Goal: Information Seeking & Learning: Learn about a topic

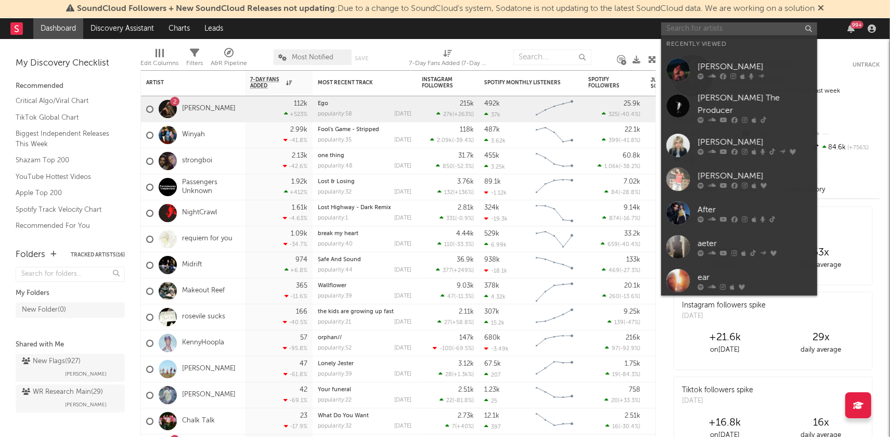
click at [701, 29] on input "text" at bounding box center [739, 28] width 156 height 13
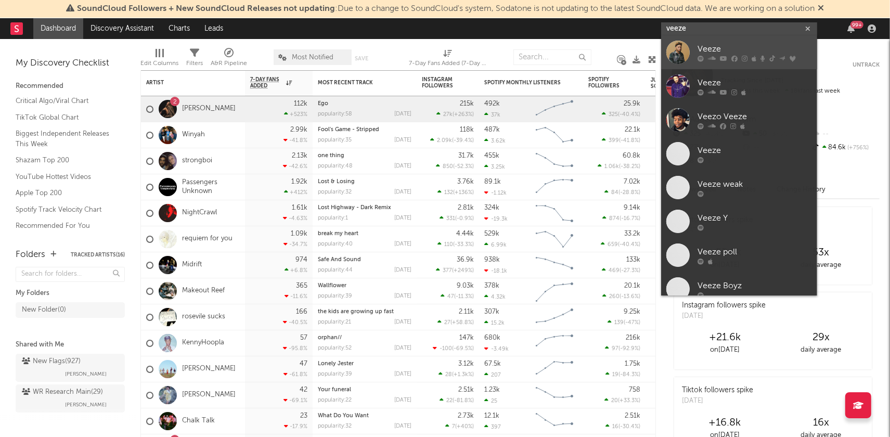
type input "veeze"
click at [723, 57] on icon at bounding box center [723, 59] width 7 height 6
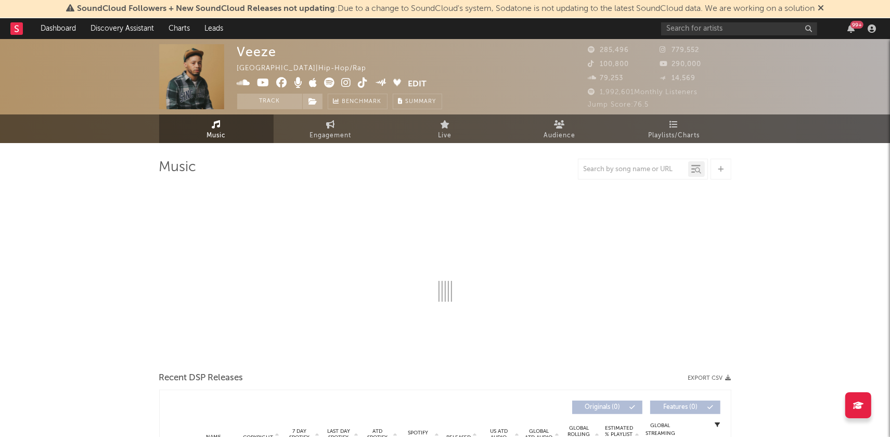
select select "6m"
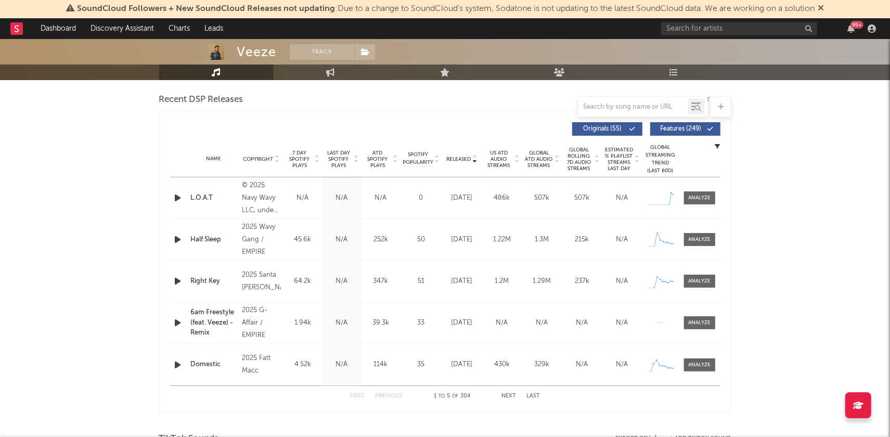
scroll to position [353, 0]
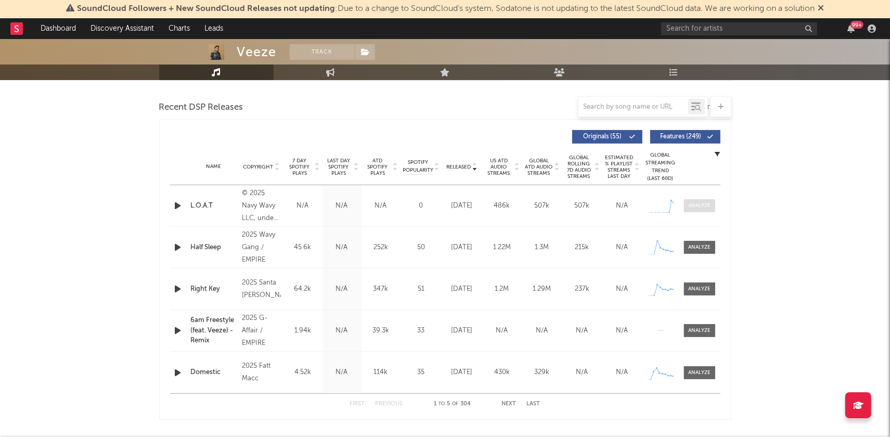
click at [702, 207] on div at bounding box center [699, 206] width 22 height 8
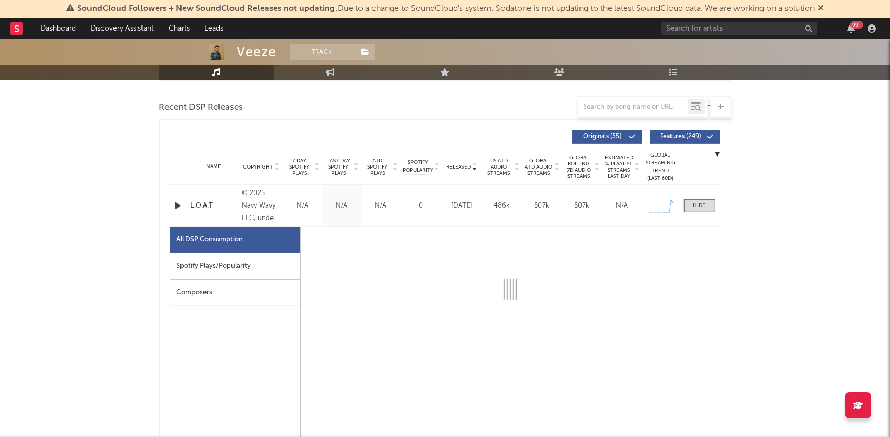
select select "1w"
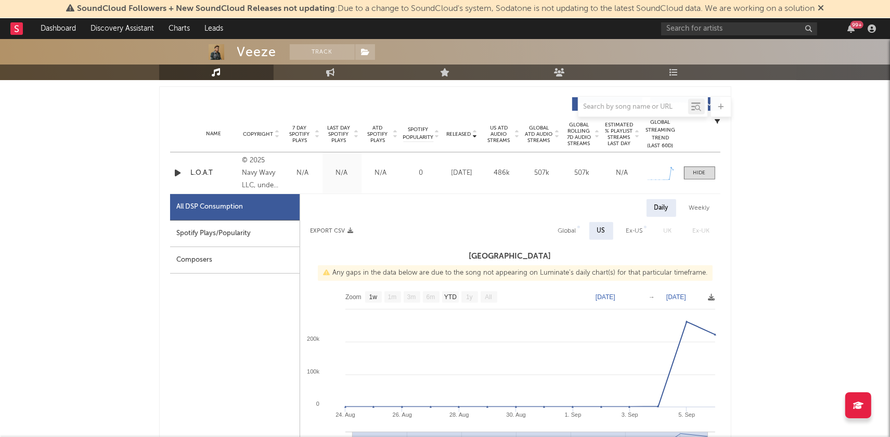
scroll to position [412, 0]
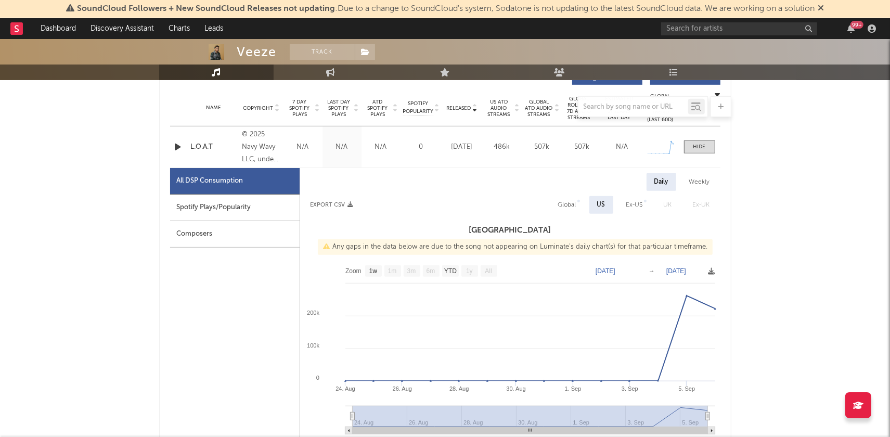
click at [570, 211] on div "Global" at bounding box center [567, 205] width 34 height 18
select select "1w"
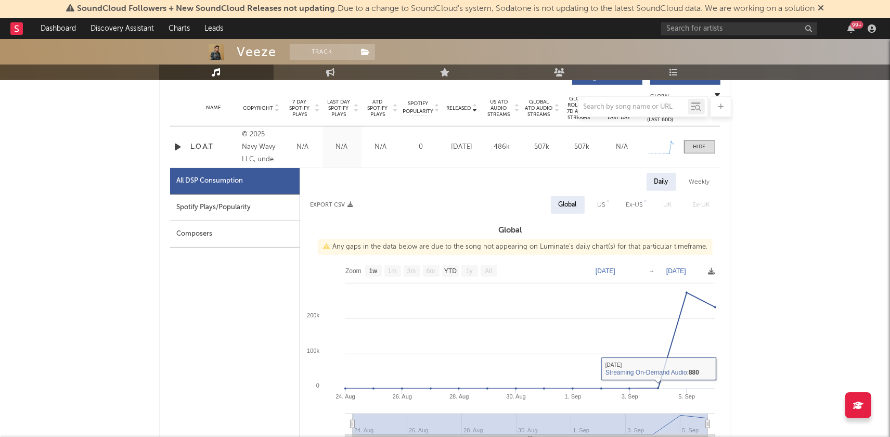
click at [601, 209] on div "US" at bounding box center [602, 205] width 8 height 12
select select "1w"
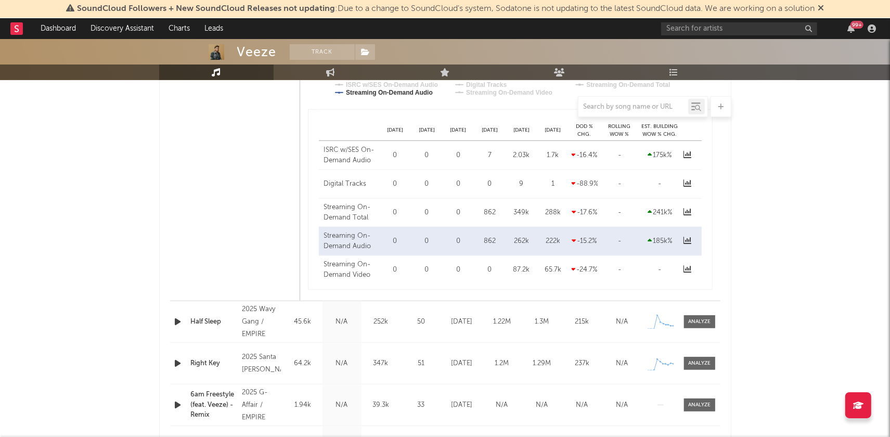
scroll to position [776, 0]
